Goal: Task Accomplishment & Management: Manage account settings

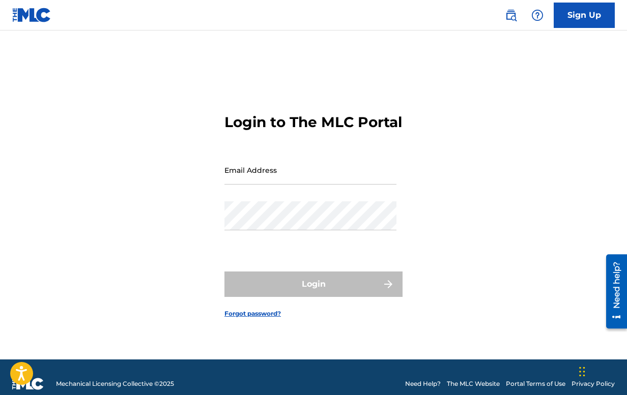
click at [298, 185] on input "Email Address" at bounding box center [310, 170] width 172 height 29
paste input "[EMAIL_ADDRESS][DOMAIN_NAME]"
type input "[EMAIL_ADDRESS][DOMAIN_NAME]"
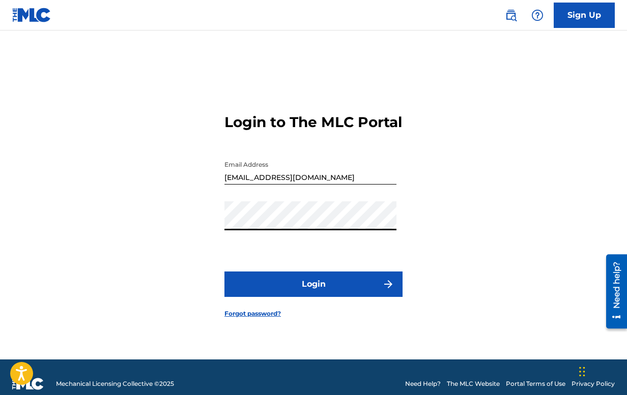
click at [261, 294] on button "Login" at bounding box center [313, 284] width 178 height 25
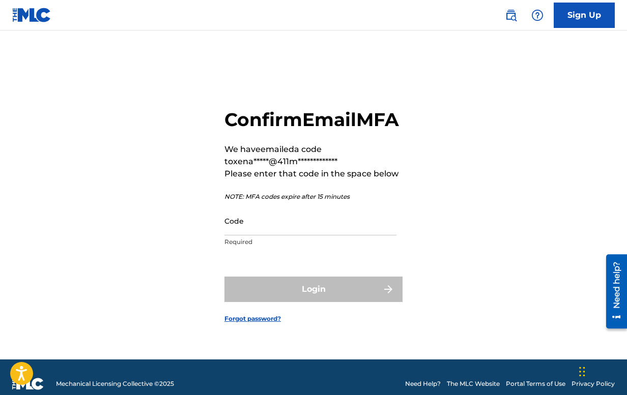
click at [238, 231] on input "Code" at bounding box center [310, 221] width 172 height 29
paste input "442648"
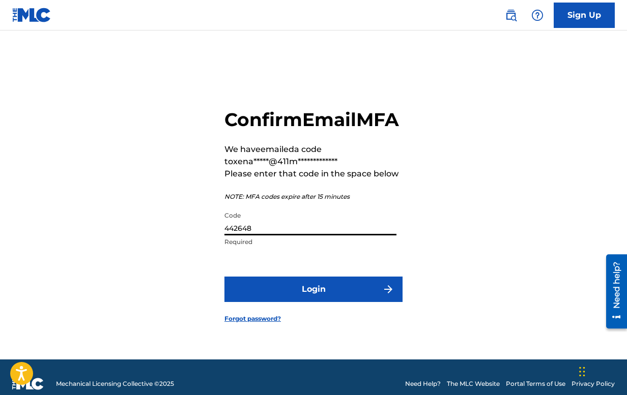
type input "442648"
click at [290, 302] on button "Login" at bounding box center [313, 289] width 178 height 25
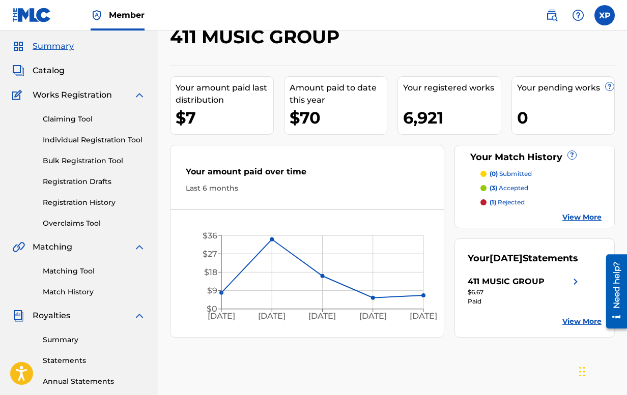
scroll to position [32, 0]
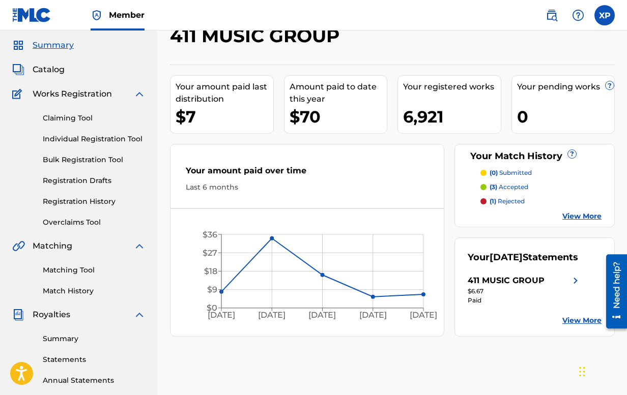
click at [72, 224] on link "Overclaims Tool" at bounding box center [94, 222] width 103 height 11
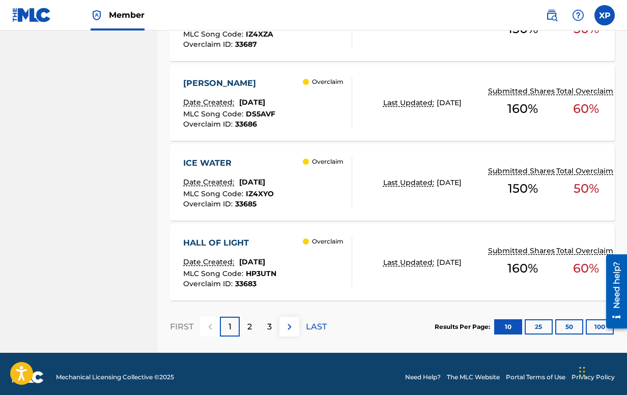
scroll to position [898, 0]
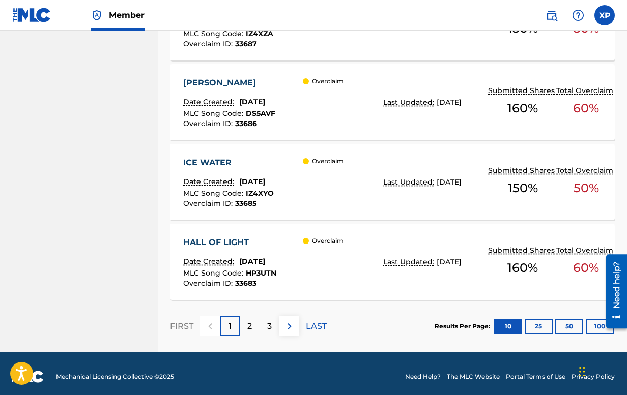
click at [327, 247] on div "Overclaim" at bounding box center [327, 262] width 49 height 51
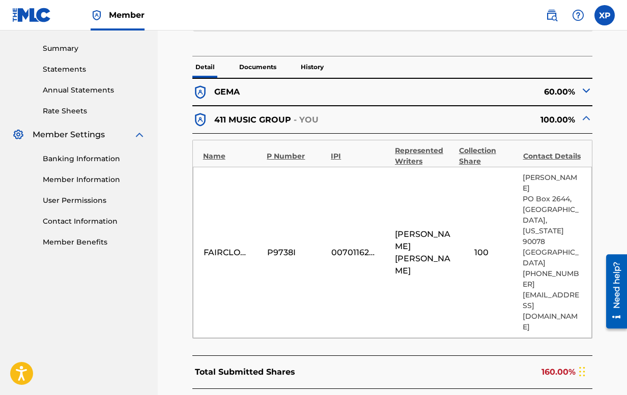
scroll to position [329, 0]
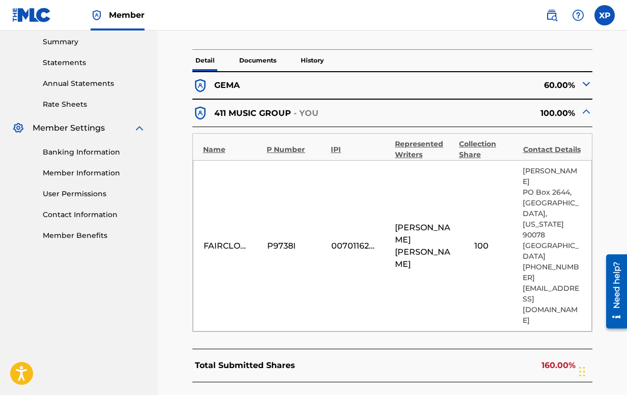
click at [540, 86] on div "60.00%" at bounding box center [492, 86] width 200 height 16
click at [587, 83] on img at bounding box center [586, 84] width 12 height 12
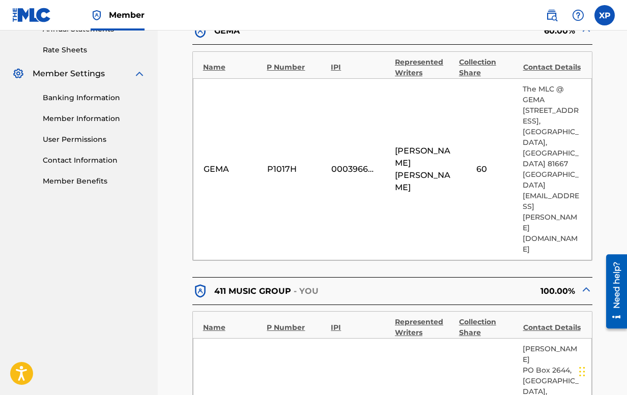
scroll to position [401, 0]
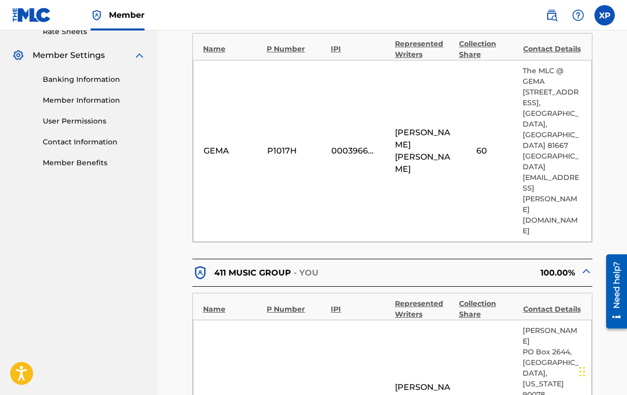
drag, startPoint x: 250, startPoint y: 127, endPoint x: 216, endPoint y: 125, distance: 34.1
click at [216, 125] on div "[PERSON_NAME] P1017H 00039667444 [PERSON_NAME] 60 The MLC @ GEMA [STREET_ADDRES…" at bounding box center [392, 151] width 399 height 182
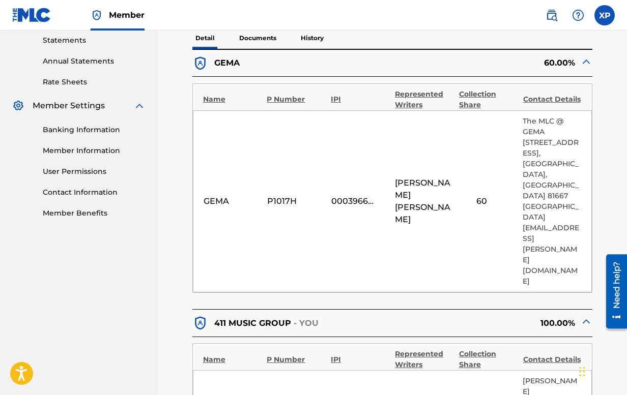
scroll to position [346, 0]
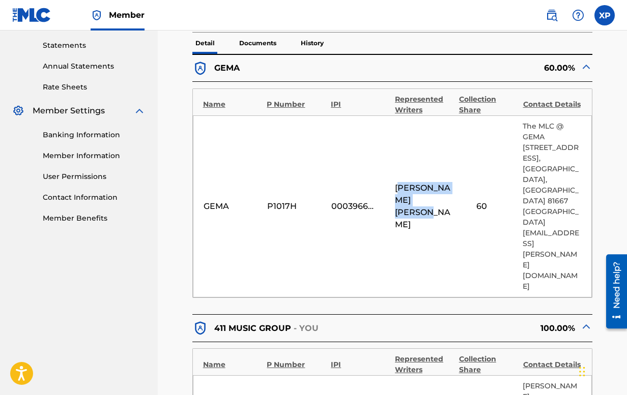
drag, startPoint x: 440, startPoint y: 177, endPoint x: 398, endPoint y: 157, distance: 46.0
click at [398, 182] on span "[PERSON_NAME]" at bounding box center [424, 206] width 59 height 49
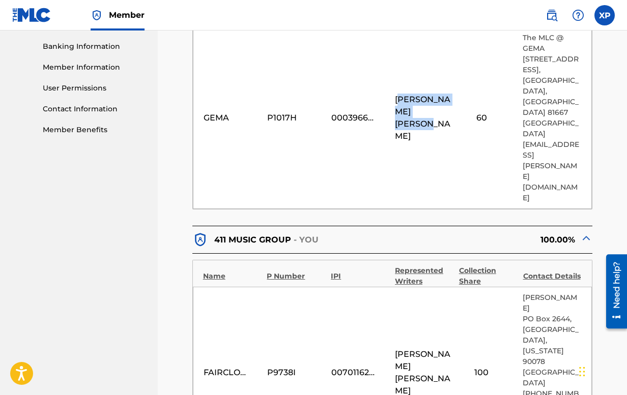
scroll to position [442, 0]
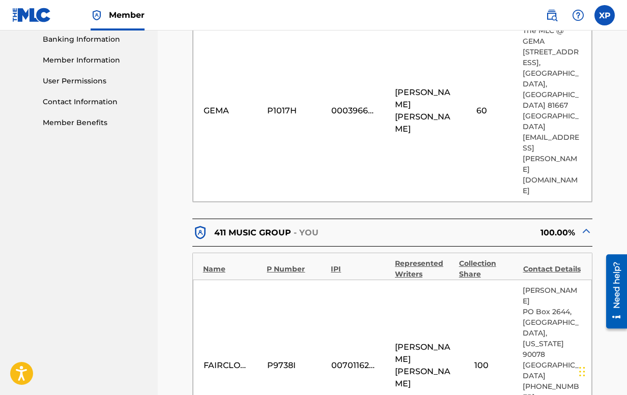
drag, startPoint x: 492, startPoint y: 262, endPoint x: 466, endPoint y: 260, distance: 26.0
click at [466, 360] on div "100" at bounding box center [481, 366] width 46 height 12
drag, startPoint x: 471, startPoint y: 254, endPoint x: 519, endPoint y: 260, distance: 48.2
click at [519, 280] on div "FAIRCLOUD MUSIC P9738I 00701162889 [PERSON_NAME] [STREET_ADDRESS][PERSON_NAME][…" at bounding box center [392, 365] width 399 height 171
drag, startPoint x: 442, startPoint y: 267, endPoint x: 387, endPoint y: 250, distance: 57.9
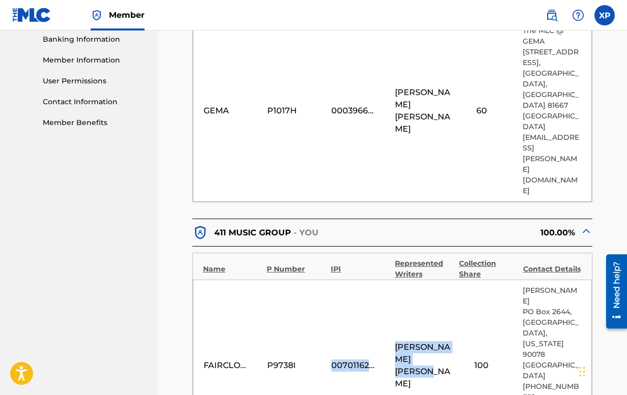
click at [387, 280] on div "FAIRCLOUD MUSIC P9738I 00701162889 [PERSON_NAME] [STREET_ADDRESS][PERSON_NAME][…" at bounding box center [392, 365] width 399 height 171
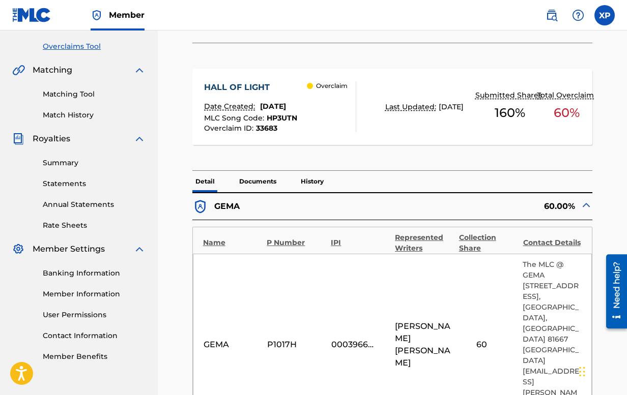
scroll to position [238, 0]
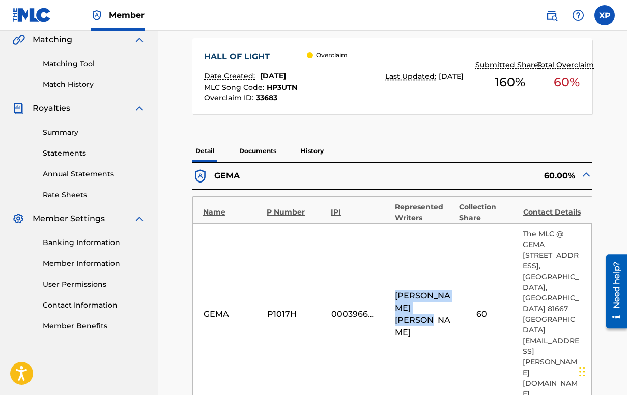
drag, startPoint x: 395, startPoint y: 272, endPoint x: 438, endPoint y: 286, distance: 44.9
click at [438, 290] on span "[PERSON_NAME]" at bounding box center [424, 314] width 59 height 49
click at [439, 290] on span "[PERSON_NAME]" at bounding box center [424, 314] width 59 height 49
drag, startPoint x: 400, startPoint y: 271, endPoint x: 438, endPoint y: 304, distance: 50.5
click at [439, 304] on div "[PERSON_NAME] P1017H 00039667444 [PERSON_NAME] 60 The MLC @ GEMA [STREET_ADDRES…" at bounding box center [392, 314] width 399 height 182
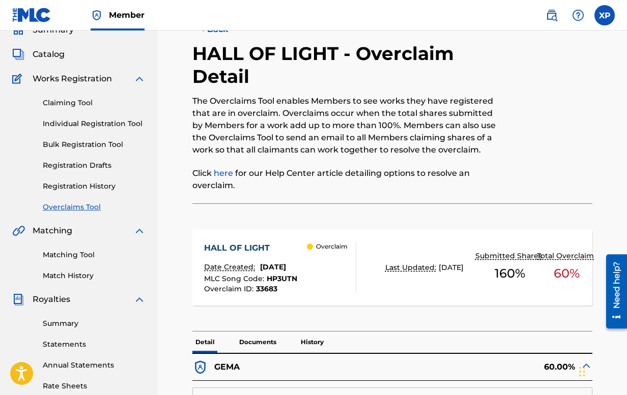
scroll to position [0, 0]
